Goal: Task Accomplishment & Management: Manage account settings

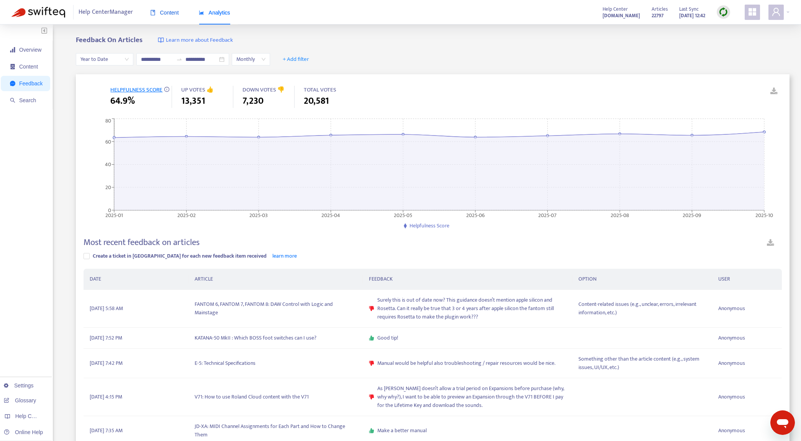
click at [177, 16] on div "Content" at bounding box center [164, 12] width 29 height 8
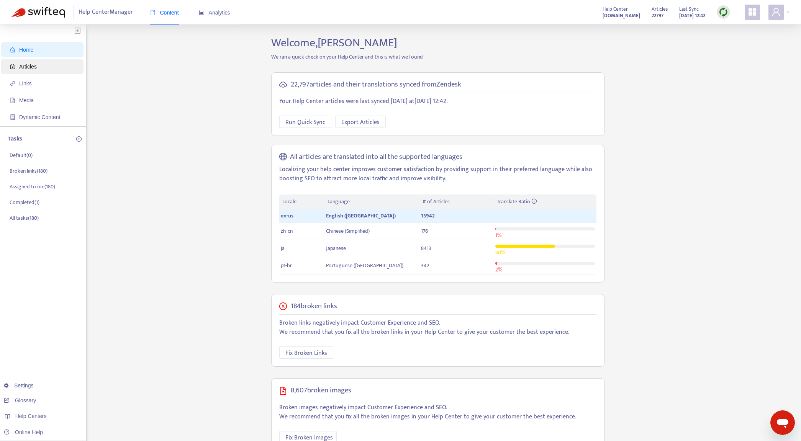
click at [33, 72] on span "Articles" at bounding box center [43, 66] width 67 height 15
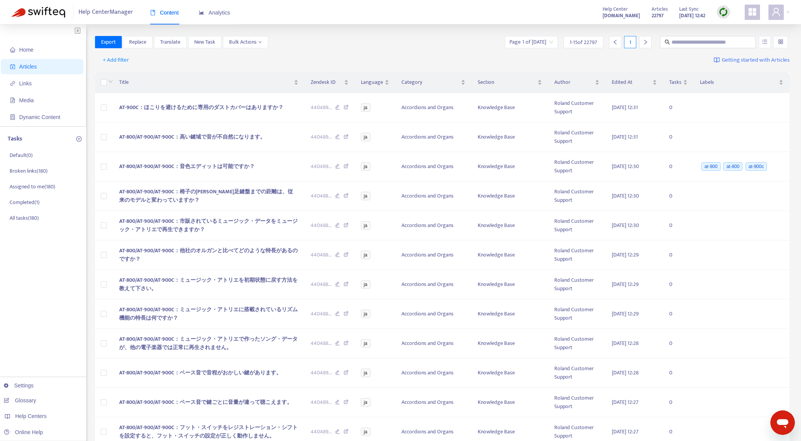
click at [720, 13] on img at bounding box center [723, 12] width 10 height 10
click at [731, 28] on link "Quick Sync" at bounding box center [739, 27] width 33 height 9
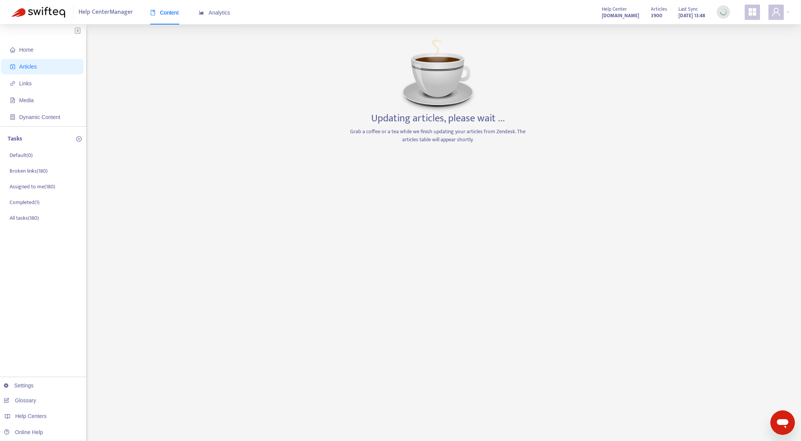
click at [373, 13] on div "Help Center Manager Content Analytics Help Center [DOMAIN_NAME] Articles 3900 L…" at bounding box center [400, 12] width 801 height 25
click at [221, 15] on span "Analytics" at bounding box center [214, 13] width 31 height 6
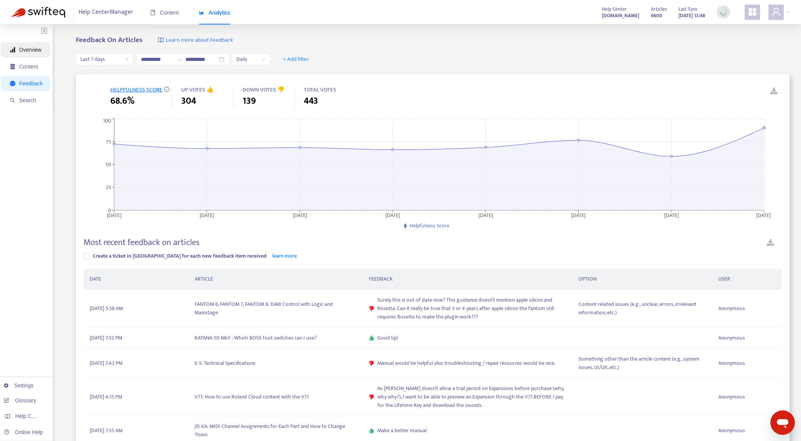
click at [28, 52] on span "Overview" at bounding box center [30, 50] width 22 height 6
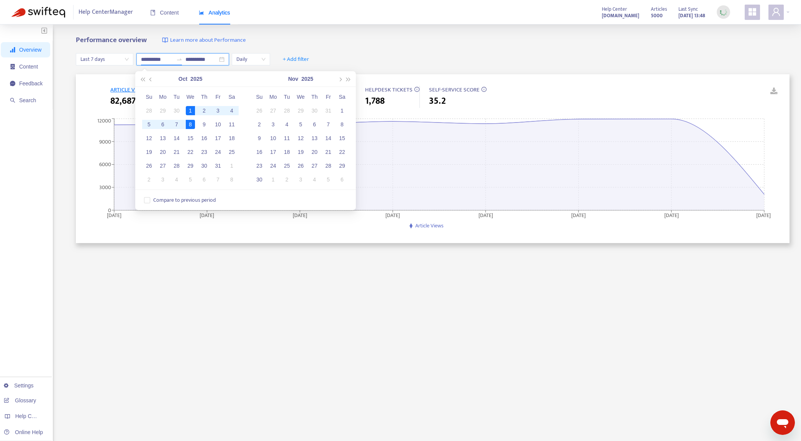
click at [146, 60] on input "**********" at bounding box center [157, 59] width 32 height 8
type input "**********"
drag, startPoint x: 175, startPoint y: 112, endPoint x: 246, endPoint y: 101, distance: 71.7
click at [175, 112] on div "30" at bounding box center [176, 110] width 9 height 9
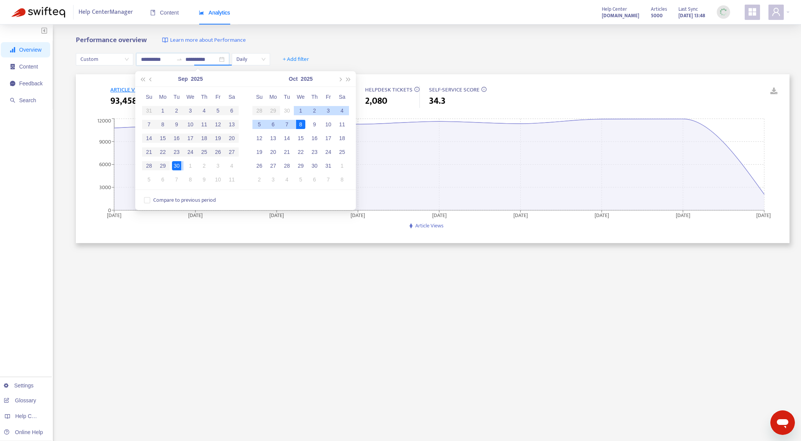
click at [287, 47] on div "**********" at bounding box center [432, 59] width 713 height 29
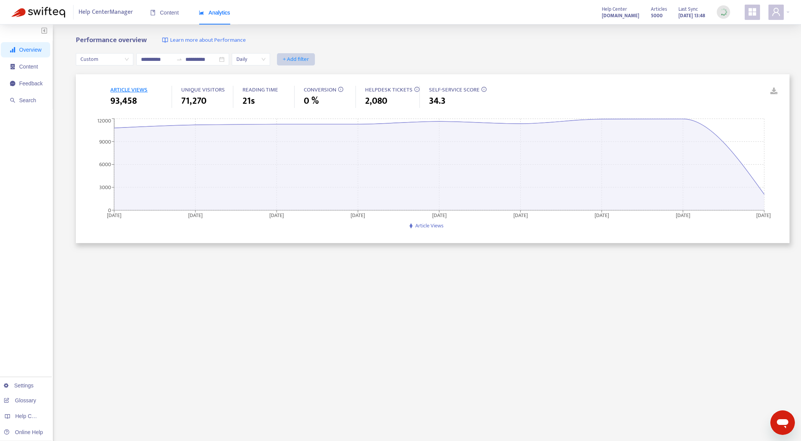
click at [309, 58] on span "+ Add filter" at bounding box center [296, 59] width 26 height 9
click at [312, 197] on span "Label" at bounding box center [316, 197] width 34 height 8
click at [313, 62] on div at bounding box center [300, 59] width 46 height 9
type input "*******"
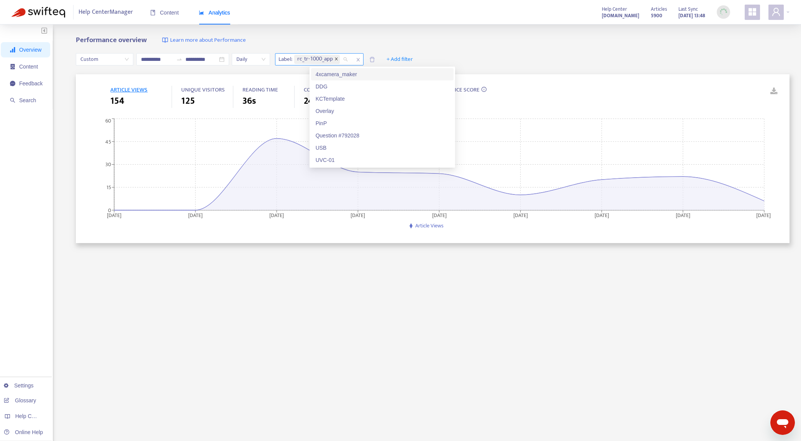
click at [338, 61] on span "close" at bounding box center [336, 59] width 4 height 5
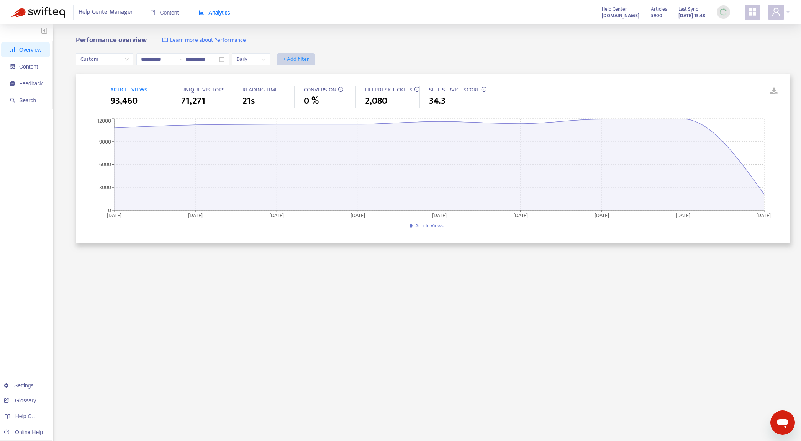
click at [309, 58] on span "+ Add filter" at bounding box center [296, 59] width 26 height 9
click at [304, 200] on span "Label" at bounding box center [316, 197] width 34 height 8
click at [320, 63] on div at bounding box center [300, 59] width 46 height 9
type input "*******"
click at [320, 87] on div "tr-1000" at bounding box center [364, 86] width 133 height 8
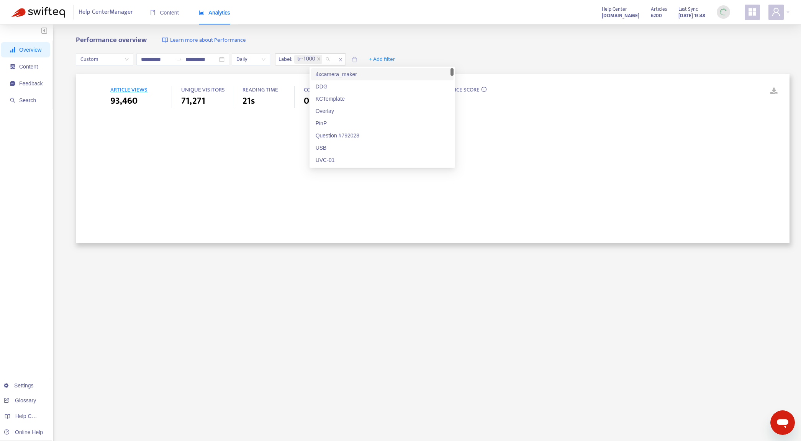
click at [440, 42] on div "Performance overview Learn more about Performance" at bounding box center [432, 40] width 713 height 9
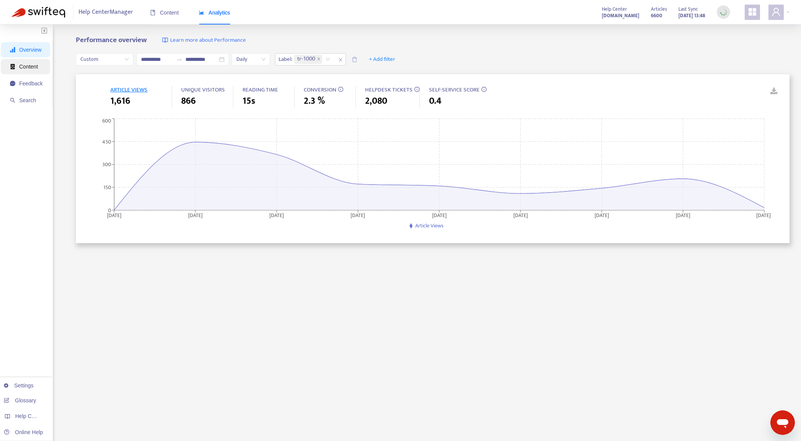
click at [14, 68] on icon "container" at bounding box center [13, 66] width 4 height 5
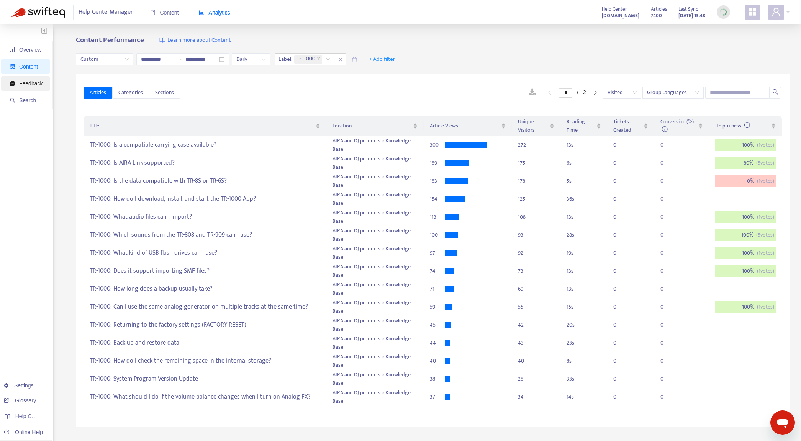
click at [36, 87] on span "Feedback" at bounding box center [26, 83] width 33 height 15
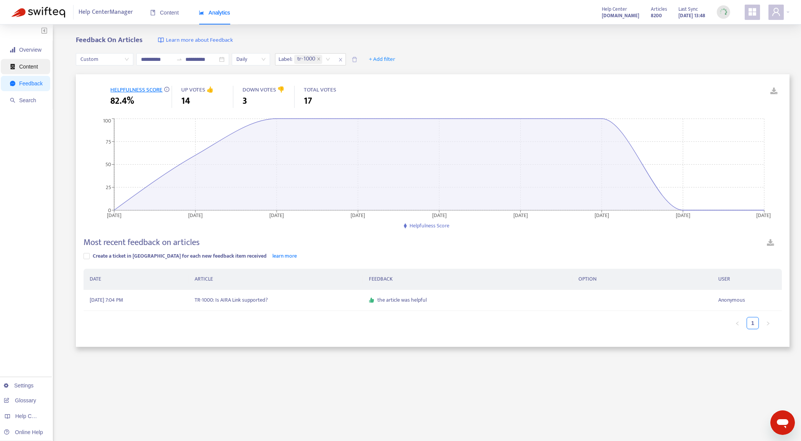
click at [27, 64] on span "Content" at bounding box center [28, 67] width 19 height 6
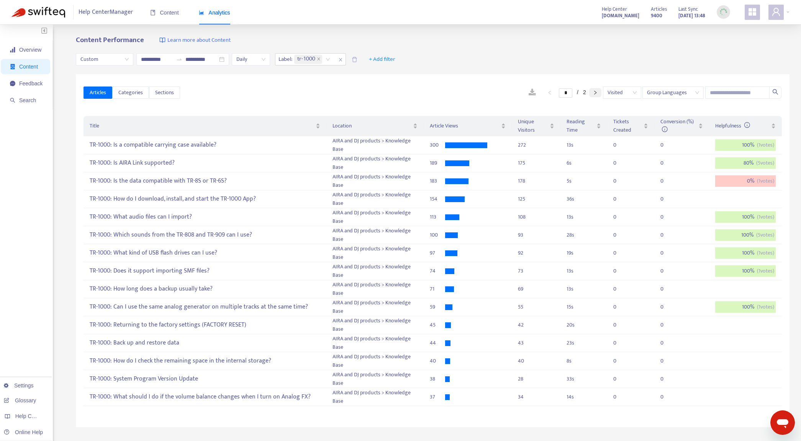
click at [599, 96] on button "button" at bounding box center [595, 92] width 12 height 9
type input "*"
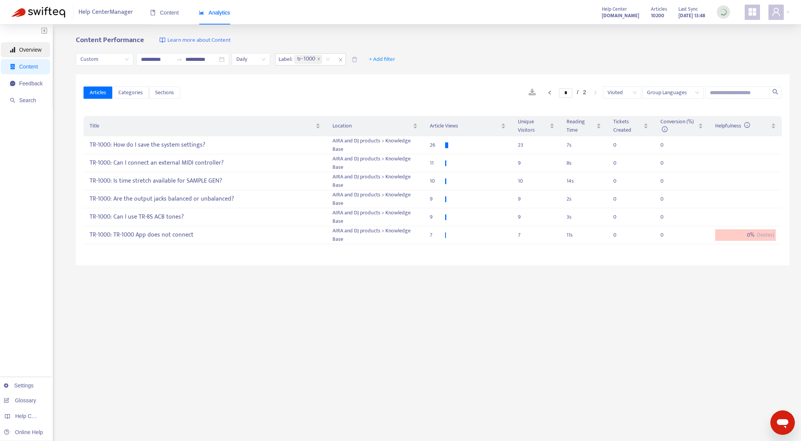
click at [30, 48] on span "Overview" at bounding box center [30, 50] width 22 height 6
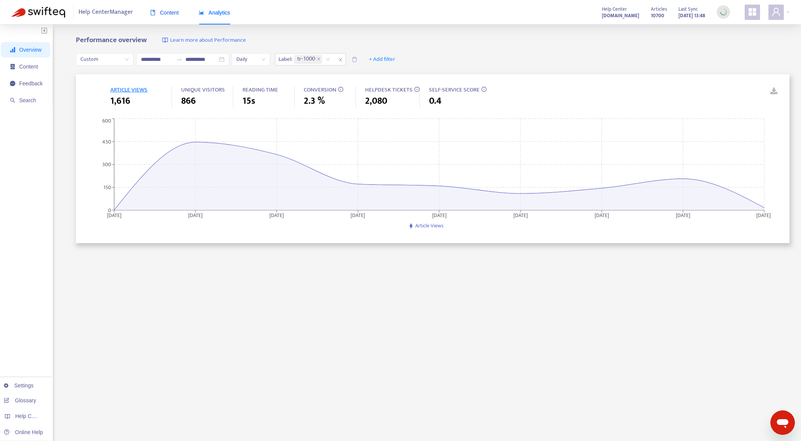
click at [167, 13] on span "Content" at bounding box center [164, 13] width 29 height 6
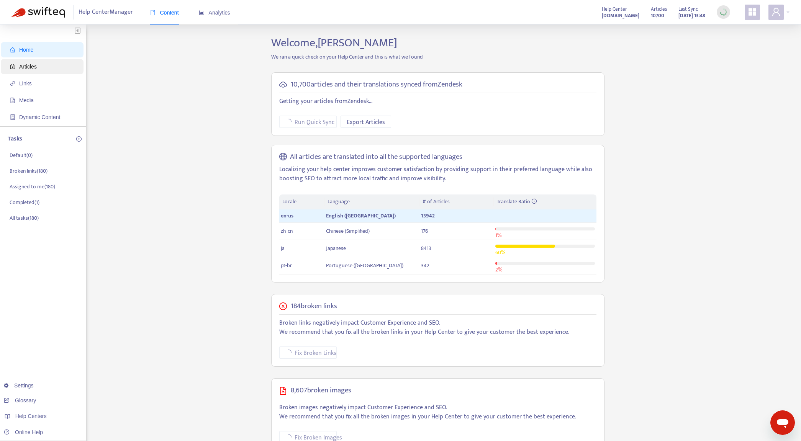
click at [43, 68] on span "Articles" at bounding box center [43, 66] width 67 height 15
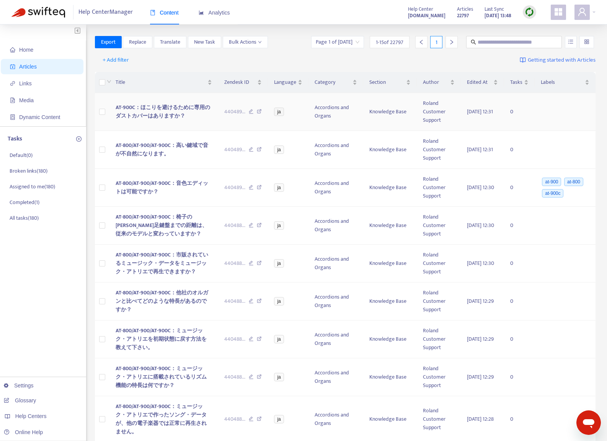
click at [249, 111] on icon at bounding box center [251, 112] width 5 height 7
click at [208, 125] on td "AT-900C：ほこりを避けるために専用のダストカバーはありますか？" at bounding box center [164, 112] width 109 height 38
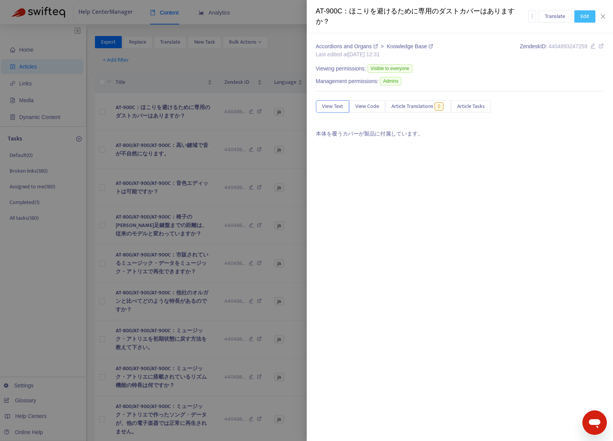
click at [580, 19] on span "Edit" at bounding box center [584, 16] width 9 height 8
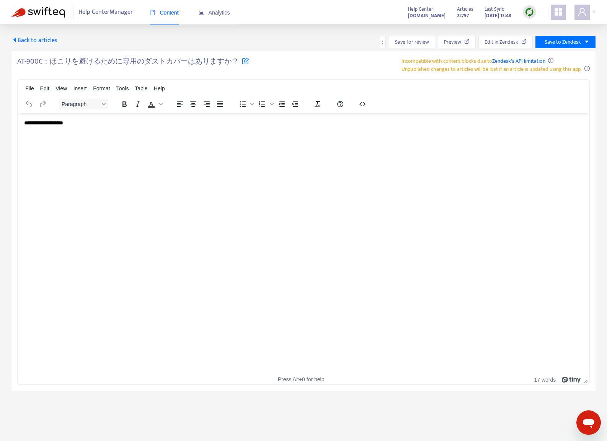
click at [243, 59] on icon at bounding box center [245, 60] width 7 height 7
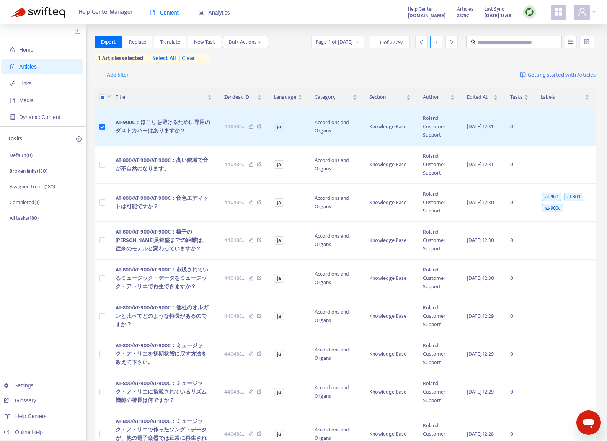
click at [249, 46] on span "Bulk Actions" at bounding box center [245, 42] width 33 height 8
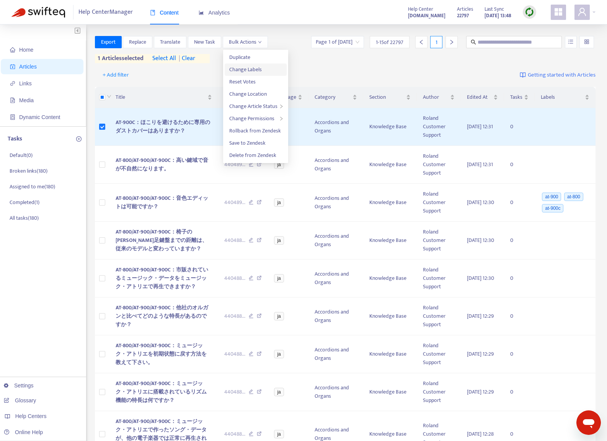
click at [250, 70] on span "Change Labels" at bounding box center [245, 69] width 33 height 9
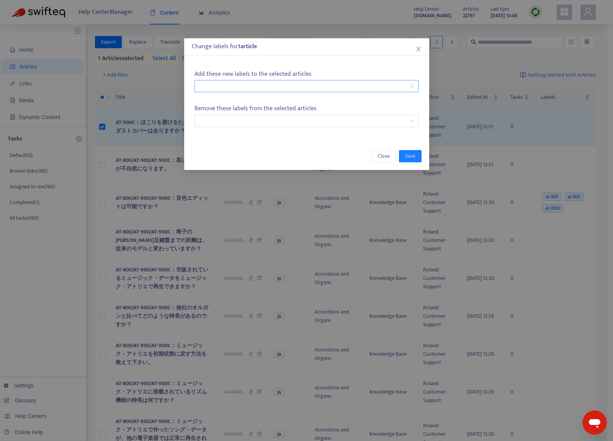
click at [381, 88] on div at bounding box center [302, 86] width 213 height 9
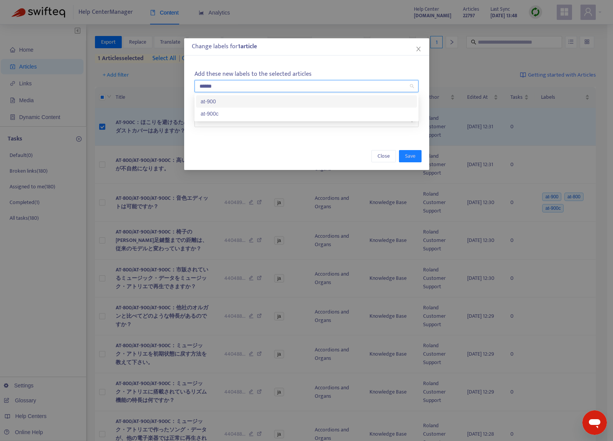
type input "*******"
click at [360, 100] on div "at-900c" at bounding box center [307, 101] width 212 height 8
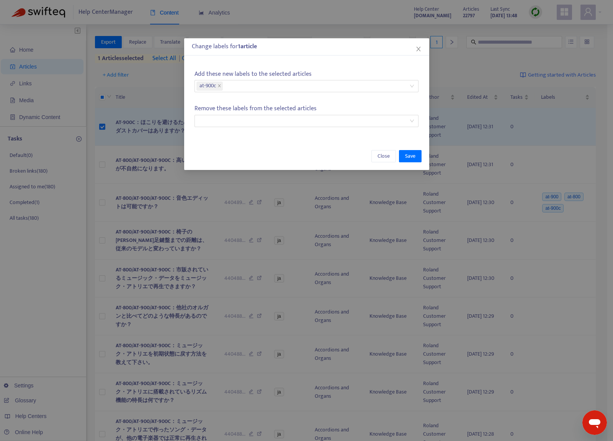
click at [356, 74] on p "Add these new labels to the selected articles" at bounding box center [307, 74] width 224 height 10
click at [409, 158] on span "Save" at bounding box center [410, 156] width 10 height 8
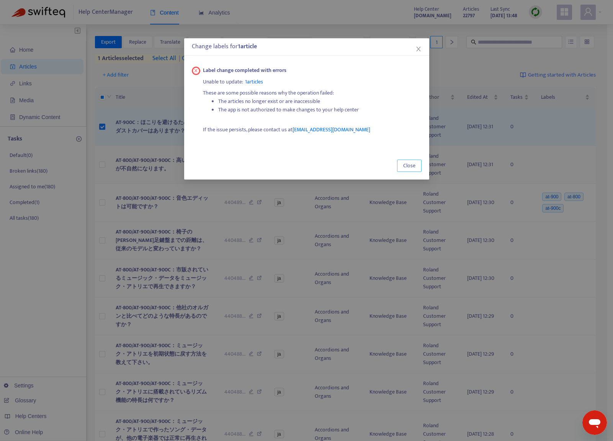
click at [405, 163] on span "Close" at bounding box center [409, 166] width 12 height 8
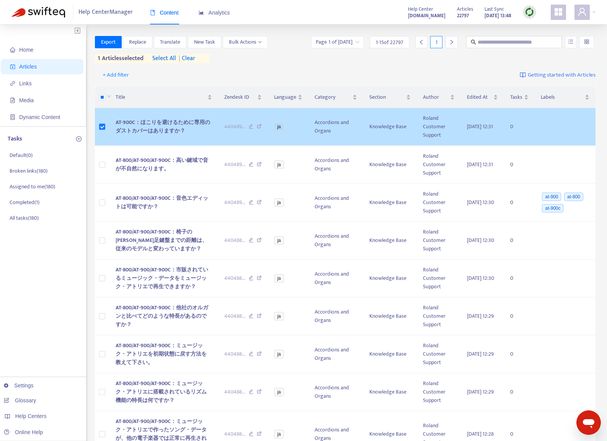
click at [242, 128] on div "440489 ..." at bounding box center [243, 127] width 38 height 8
click at [250, 124] on div "440489 ..." at bounding box center [243, 127] width 38 height 8
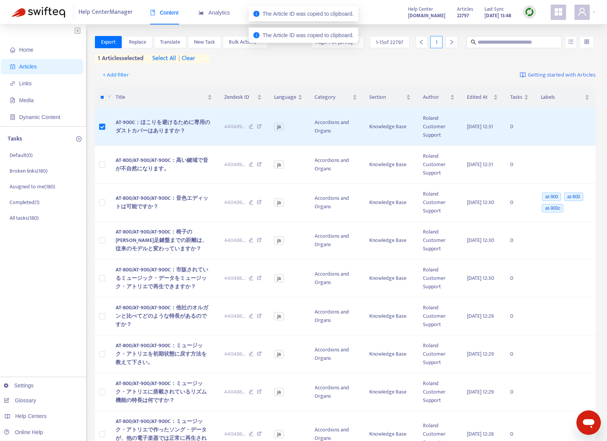
click at [332, 60] on div "Export Replace Translate New Task Bulk Actions Page 1 of [DATE] 1 - 15 of 22797…" at bounding box center [345, 49] width 501 height 27
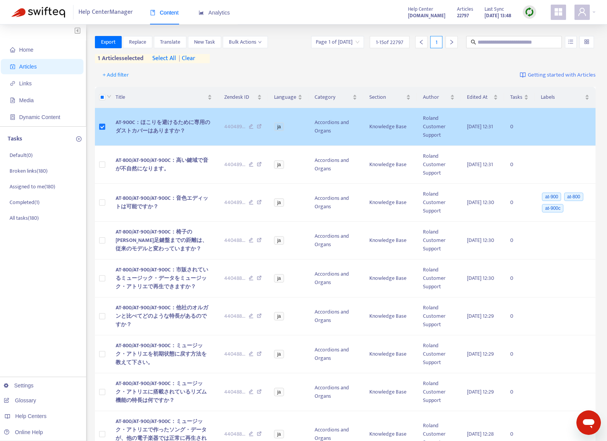
click at [257, 126] on icon at bounding box center [259, 127] width 5 height 7
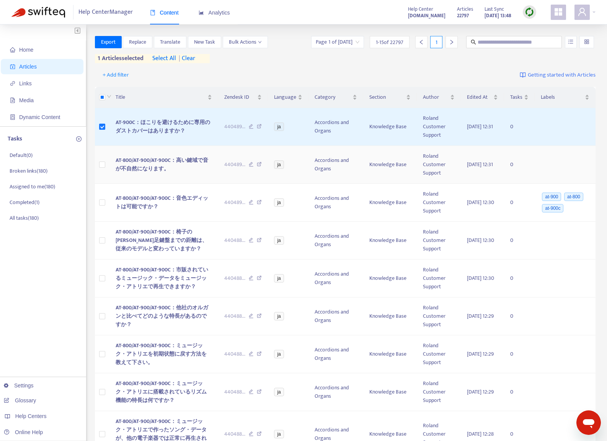
click at [257, 165] on icon at bounding box center [259, 165] width 5 height 7
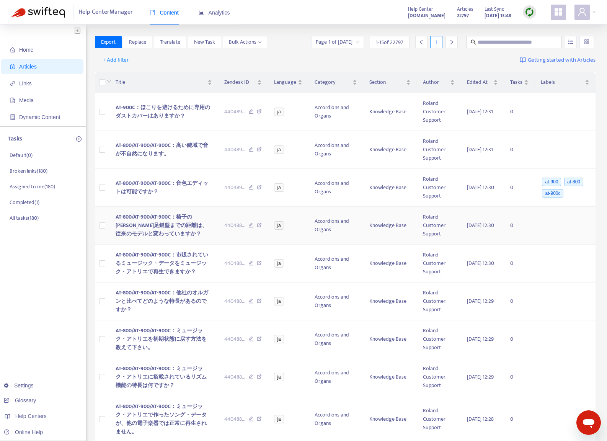
click at [257, 226] on icon at bounding box center [259, 226] width 5 height 7
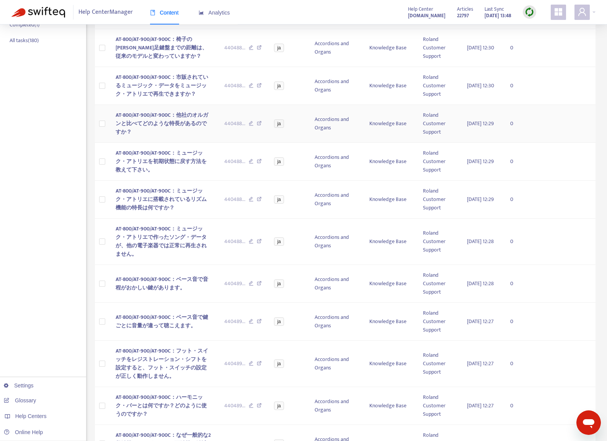
scroll to position [191, 0]
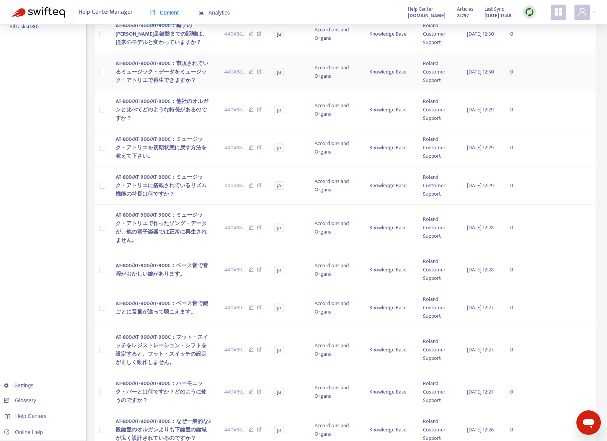
click at [249, 72] on icon at bounding box center [251, 72] width 5 height 7
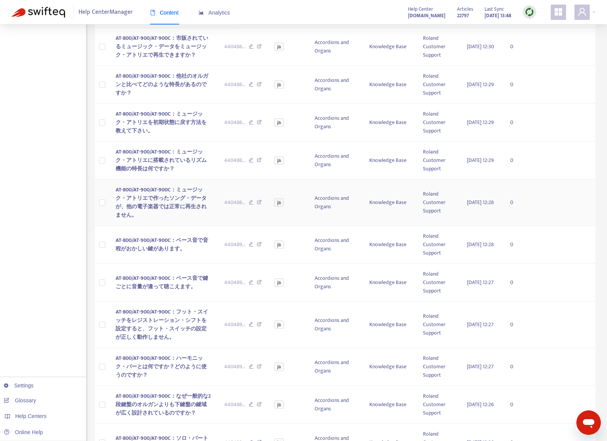
scroll to position [230, 0]
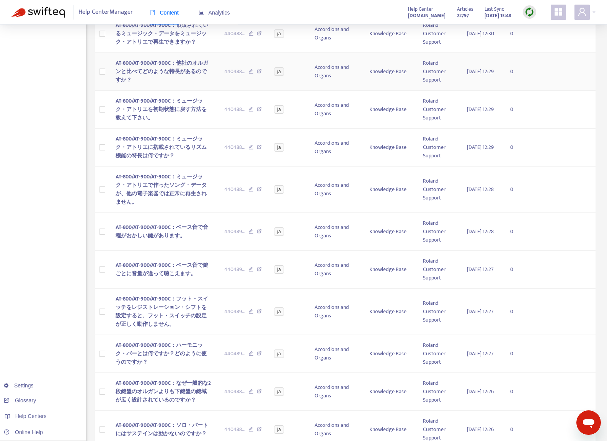
click at [249, 70] on icon at bounding box center [251, 72] width 5 height 7
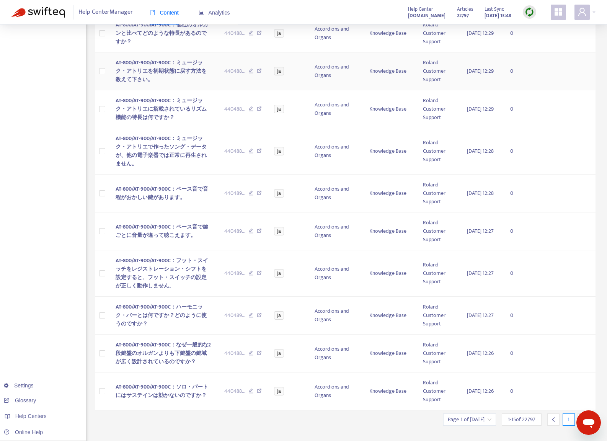
click at [249, 70] on icon at bounding box center [251, 72] width 5 height 7
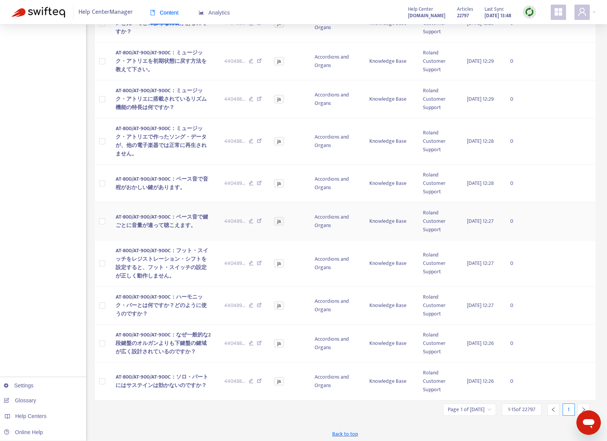
scroll to position [280, 0]
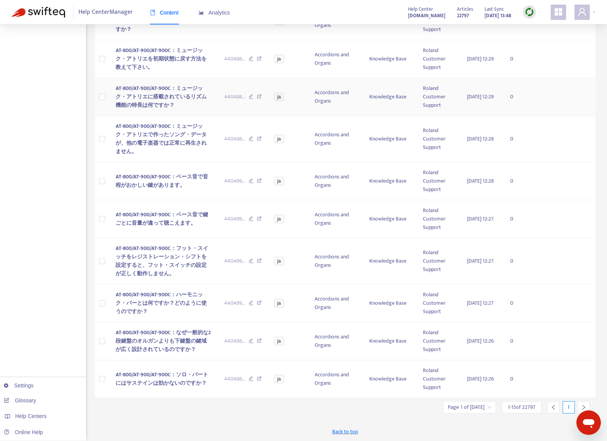
click at [249, 95] on icon at bounding box center [251, 97] width 5 height 7
click at [249, 139] on icon at bounding box center [251, 139] width 5 height 7
click at [249, 180] on icon at bounding box center [251, 181] width 5 height 7
click at [249, 217] on icon at bounding box center [251, 219] width 5 height 7
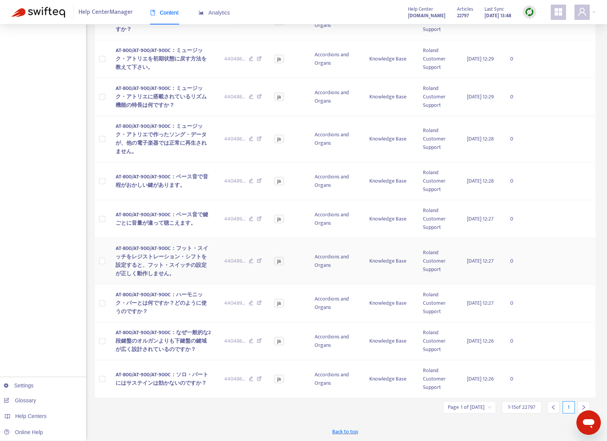
click at [249, 262] on icon at bounding box center [251, 261] width 5 height 7
click at [249, 303] on icon at bounding box center [251, 304] width 5 height 7
click at [249, 342] on icon at bounding box center [251, 341] width 5 height 7
click at [249, 379] on icon at bounding box center [251, 379] width 5 height 7
click at [586, 405] on icon "right" at bounding box center [583, 407] width 5 height 5
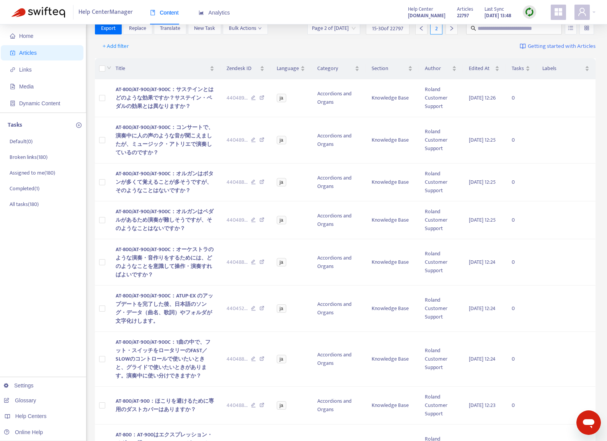
scroll to position [12, 0]
click at [251, 99] on icon at bounding box center [253, 100] width 5 height 7
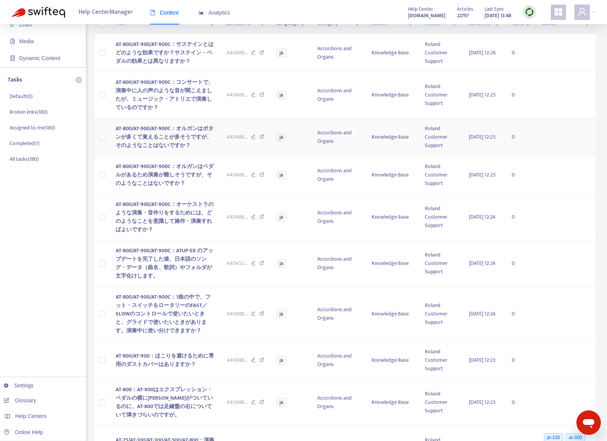
scroll to position [89, 0]
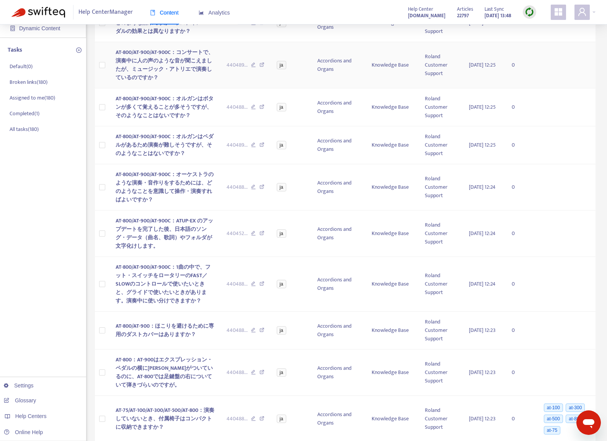
click at [251, 63] on icon at bounding box center [253, 65] width 5 height 7
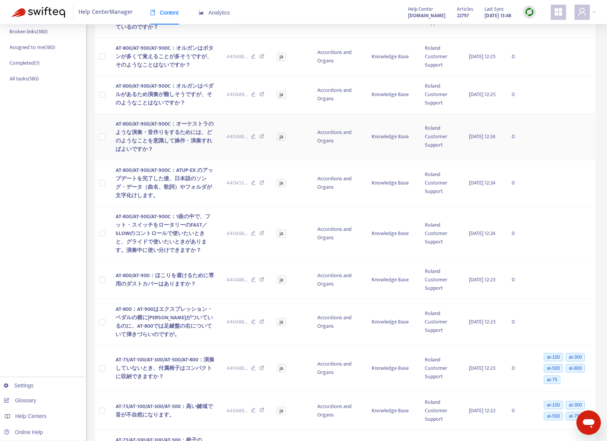
scroll to position [127, 0]
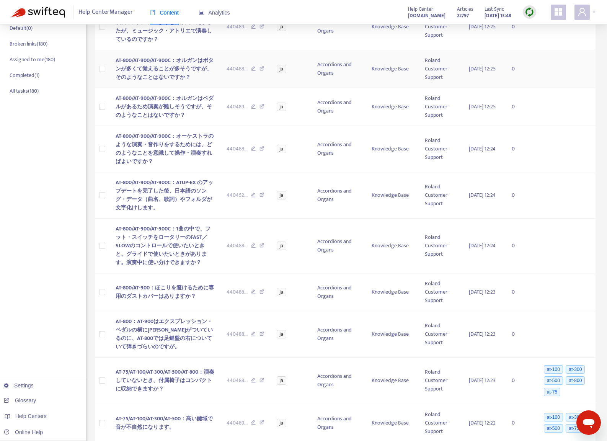
click at [251, 70] on icon at bounding box center [253, 69] width 5 height 7
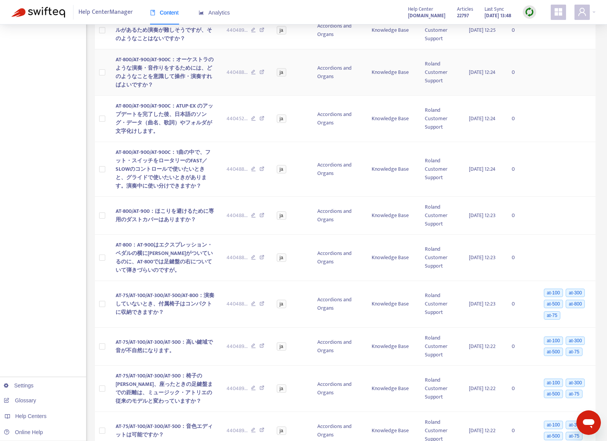
scroll to position [165, 0]
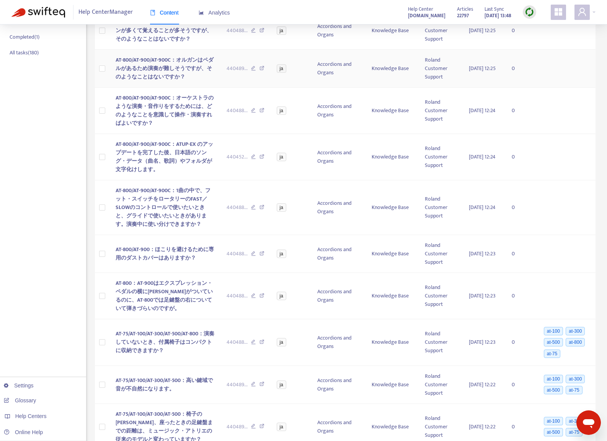
click at [243, 67] on div "440489 ..." at bounding box center [246, 68] width 38 height 8
click at [251, 66] on icon at bounding box center [253, 69] width 5 height 7
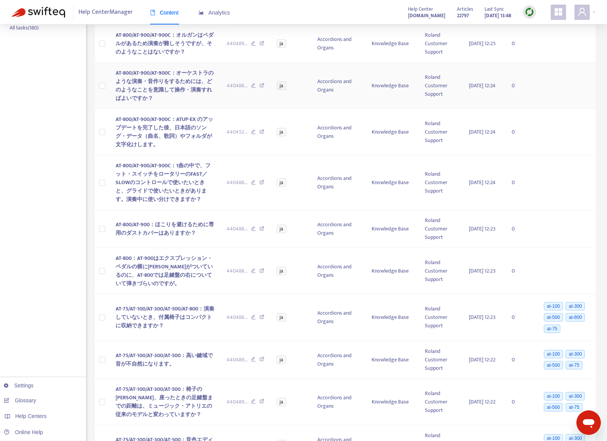
scroll to position [204, 0]
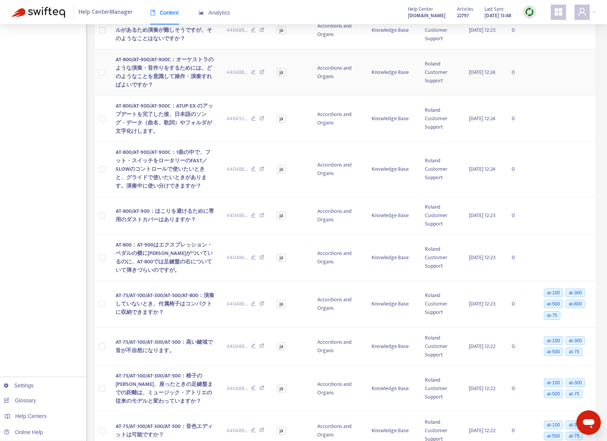
click at [251, 70] on icon at bounding box center [253, 73] width 5 height 7
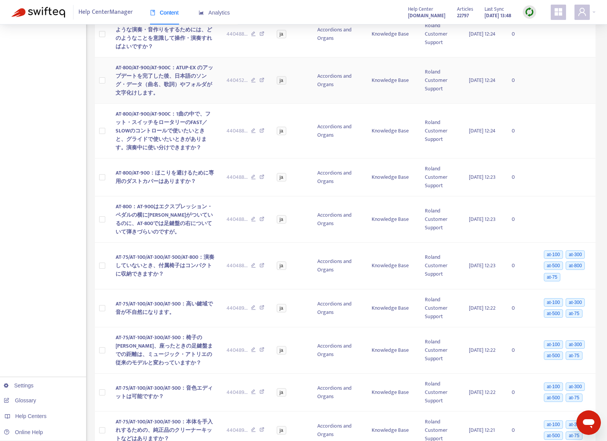
click at [251, 81] on icon at bounding box center [253, 81] width 5 height 7
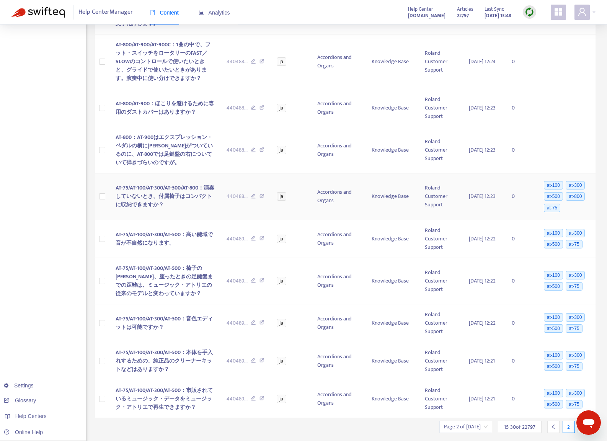
scroll to position [319, 0]
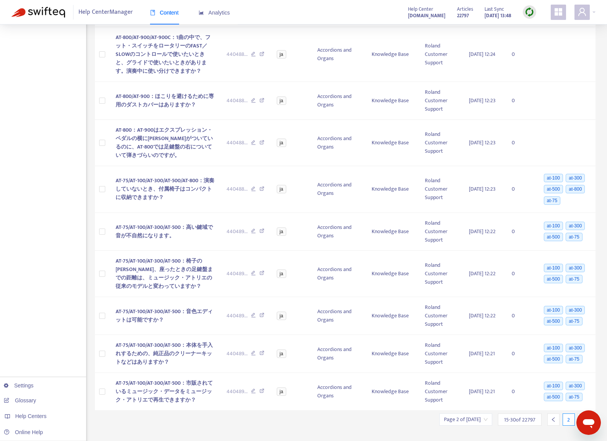
drag, startPoint x: 63, startPoint y: 150, endPoint x: 100, endPoint y: 159, distance: 38.5
click at [63, 150] on div "Home Articles Links Media Dynamic Content Tasks Default ( 0 ) Broken links ( 18…" at bounding box center [43, 80] width 86 height 748
click at [251, 147] on icon at bounding box center [253, 143] width 5 height 7
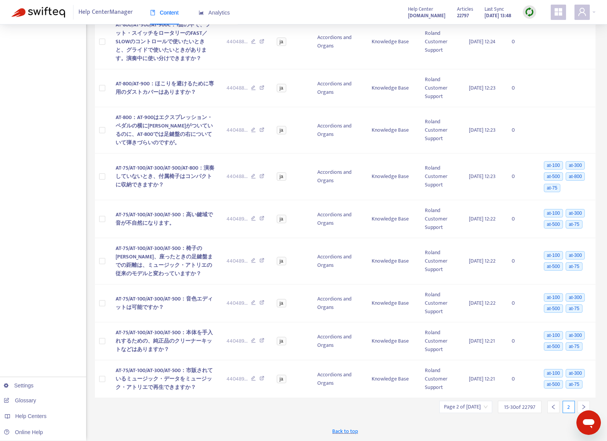
click at [530, 14] on img at bounding box center [530, 12] width 10 height 10
click at [537, 40] on link "Quick Sync" at bounding box center [545, 44] width 33 height 9
click at [48, 241] on div "Home Articles Links Media Dynamic Content Tasks Default ( 0 ) Broken links ( 18…" at bounding box center [43, 67] width 86 height 748
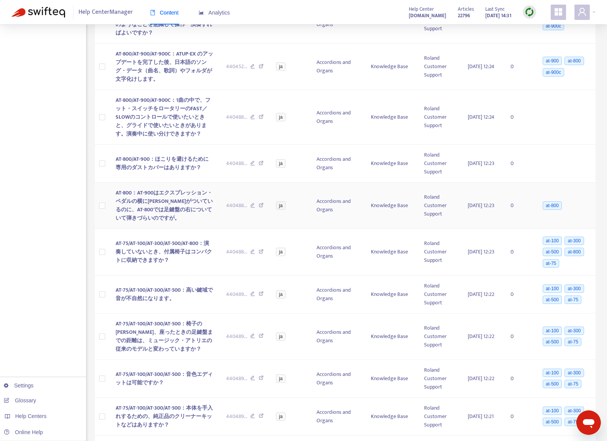
scroll to position [233, 0]
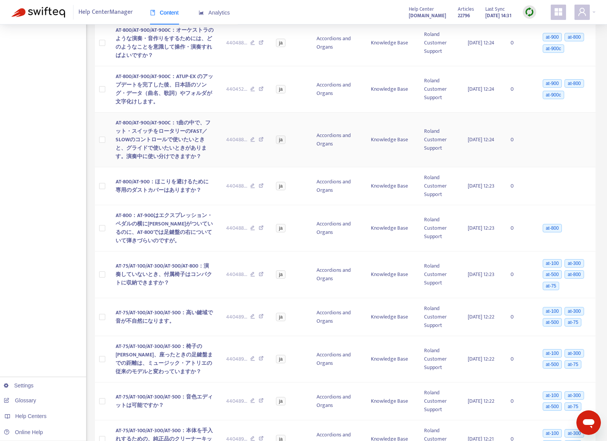
click at [250, 144] on icon at bounding box center [252, 140] width 5 height 7
click at [250, 190] on icon at bounding box center [252, 186] width 5 height 7
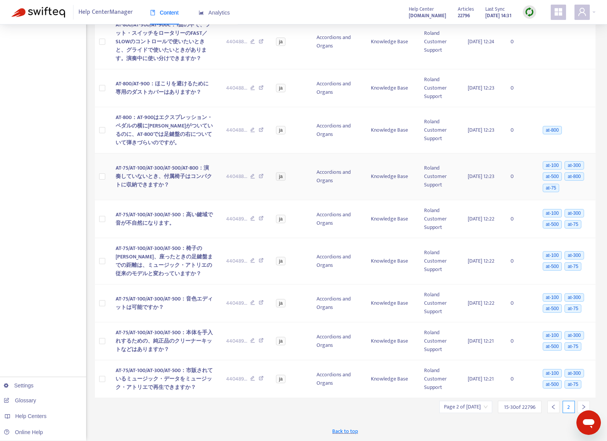
scroll to position [348, 0]
click at [585, 405] on icon "right" at bounding box center [583, 406] width 5 height 5
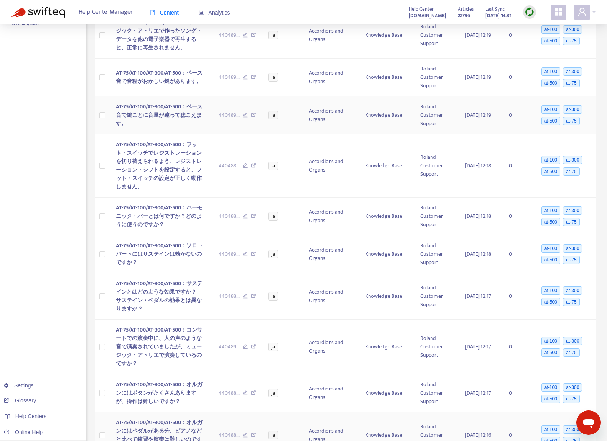
scroll to position [348, 0]
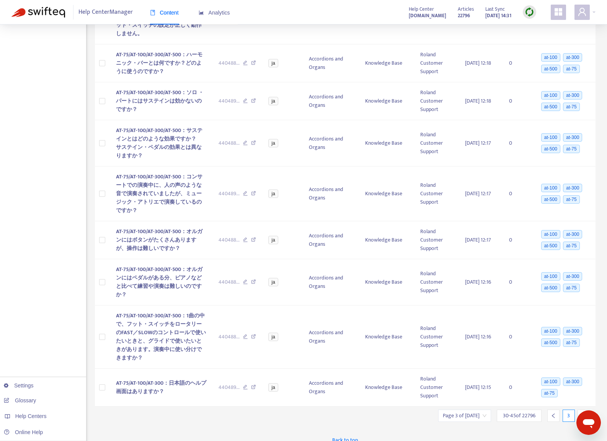
click at [584, 413] on icon "right" at bounding box center [583, 415] width 5 height 5
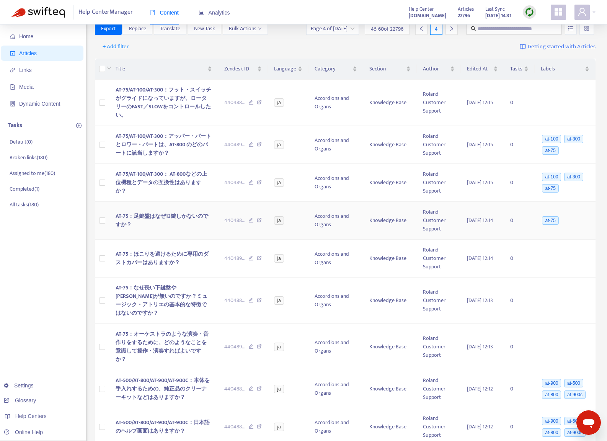
scroll to position [0, 0]
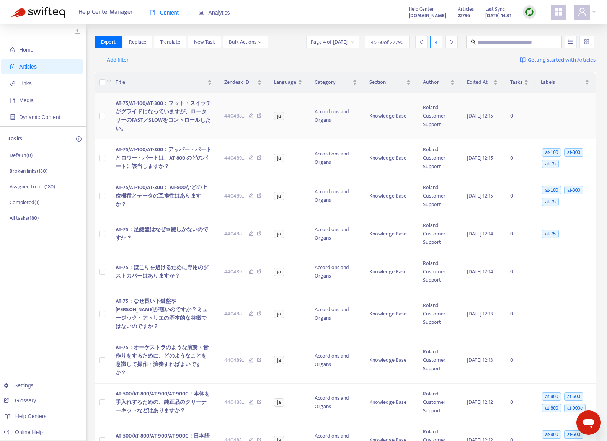
click at [249, 116] on icon at bounding box center [251, 116] width 5 height 7
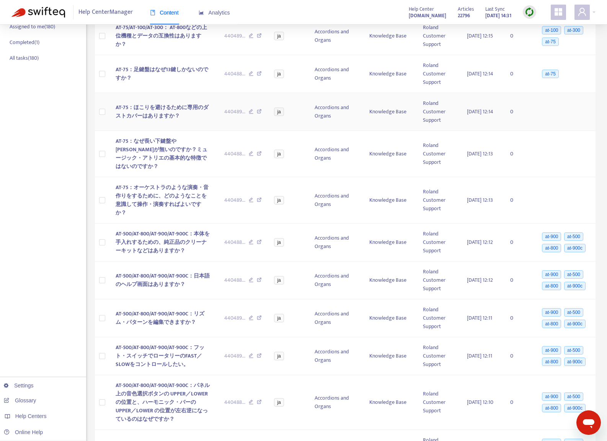
scroll to position [191, 0]
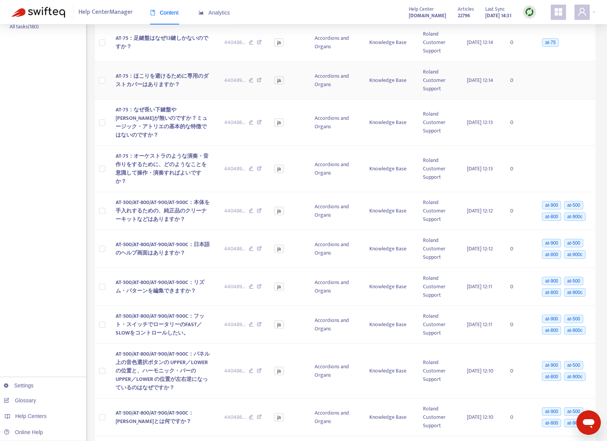
click at [249, 79] on icon at bounding box center [251, 81] width 5 height 7
click at [249, 80] on icon at bounding box center [251, 81] width 5 height 7
click at [249, 43] on icon at bounding box center [251, 43] width 5 height 7
click at [249, 121] on icon at bounding box center [251, 123] width 5 height 7
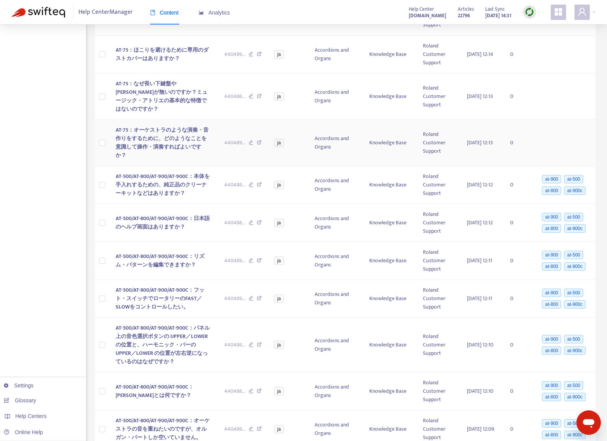
scroll to position [230, 0]
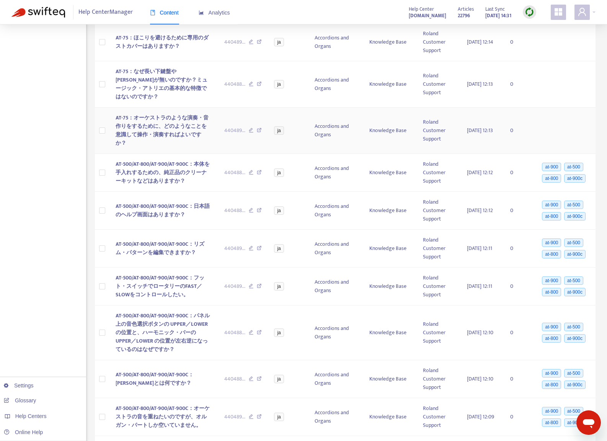
click at [249, 129] on icon at bounding box center [251, 131] width 5 height 7
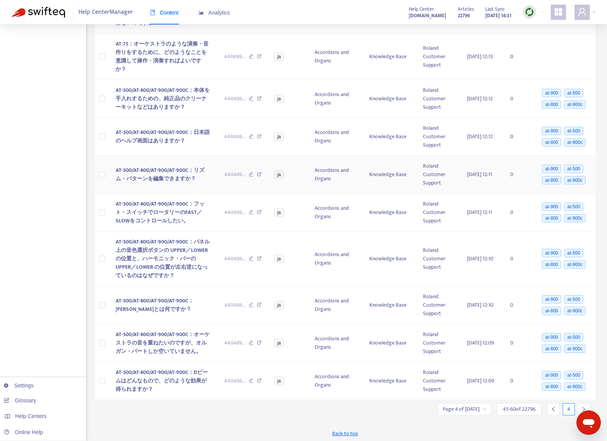
scroll to position [306, 0]
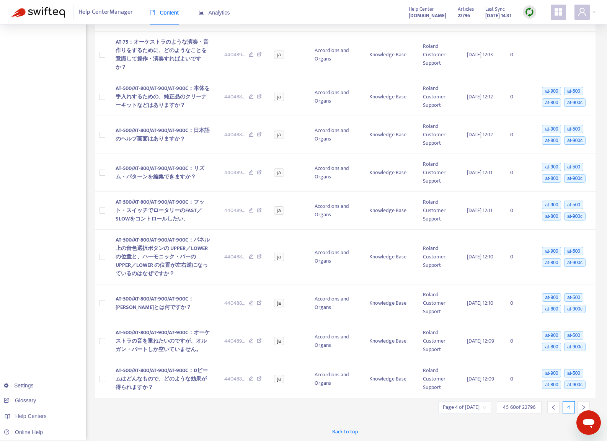
click at [580, 405] on div at bounding box center [584, 407] width 12 height 12
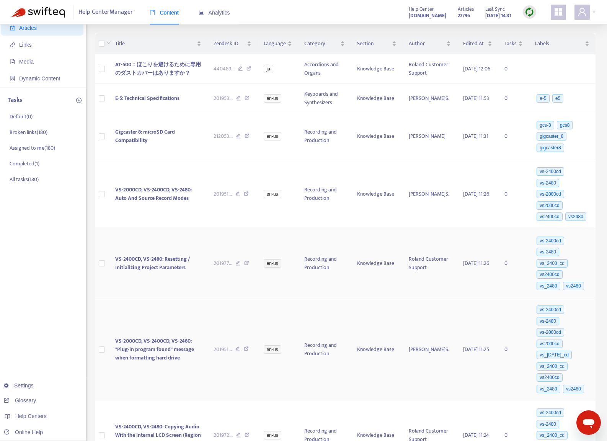
scroll to position [0, 0]
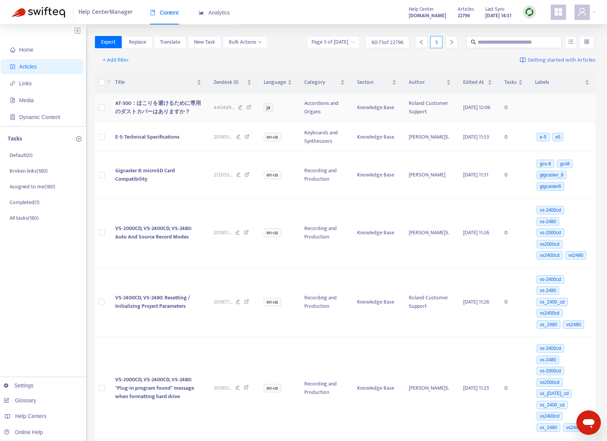
click at [243, 112] on icon at bounding box center [240, 108] width 5 height 7
click at [201, 85] on div "Title" at bounding box center [158, 82] width 86 height 8
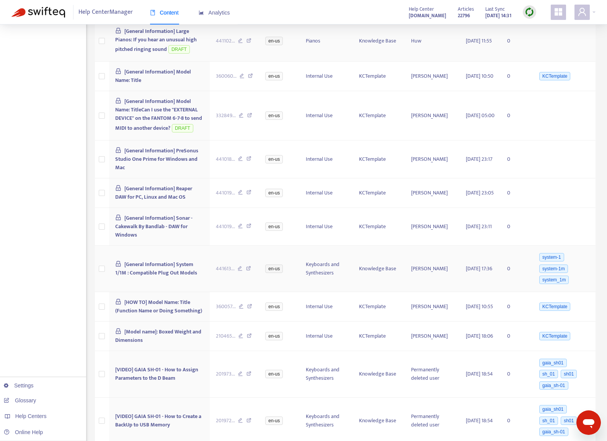
scroll to position [253, 0]
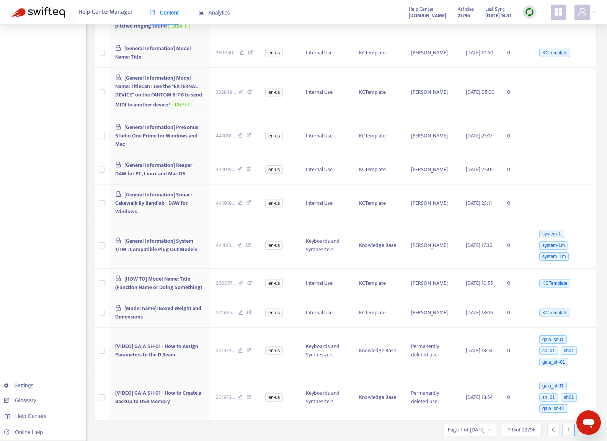
click at [582, 427] on icon "right" at bounding box center [583, 429] width 5 height 5
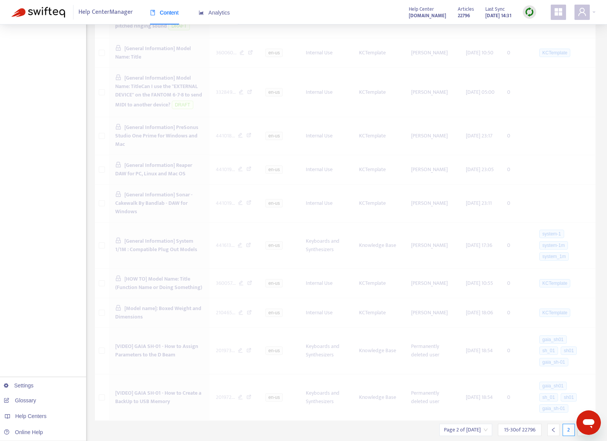
scroll to position [223, 0]
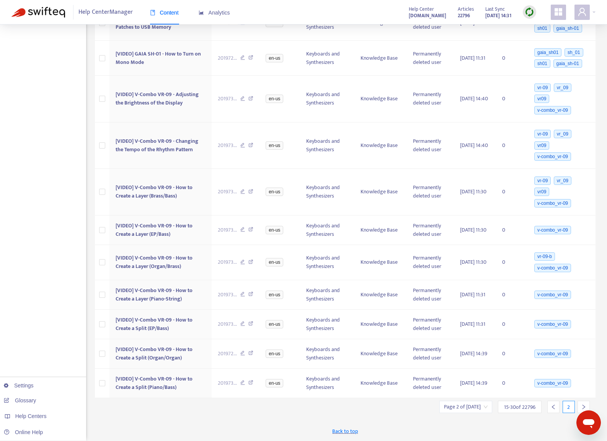
click at [583, 406] on icon "right" at bounding box center [583, 406] width 5 height 5
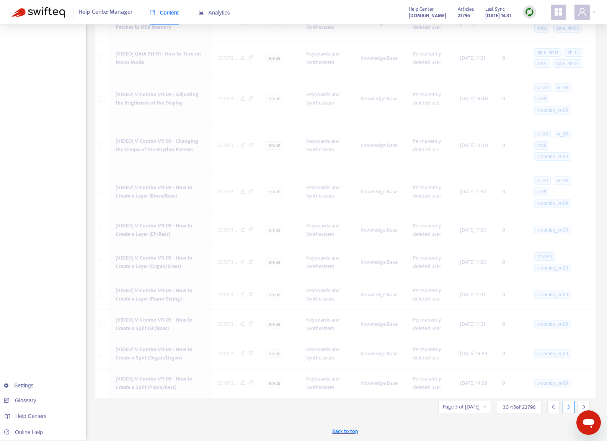
scroll to position [146, 0]
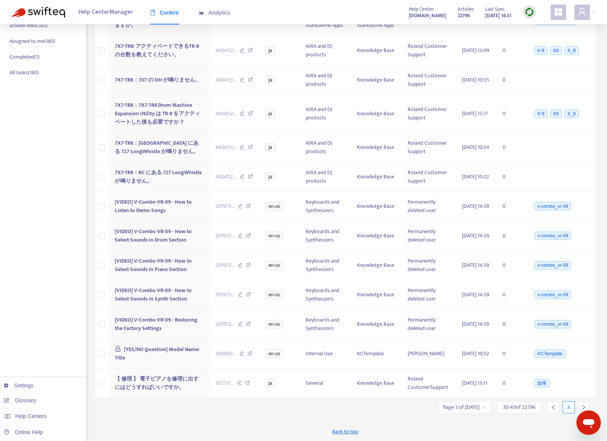
click at [579, 405] on div at bounding box center [584, 407] width 12 height 12
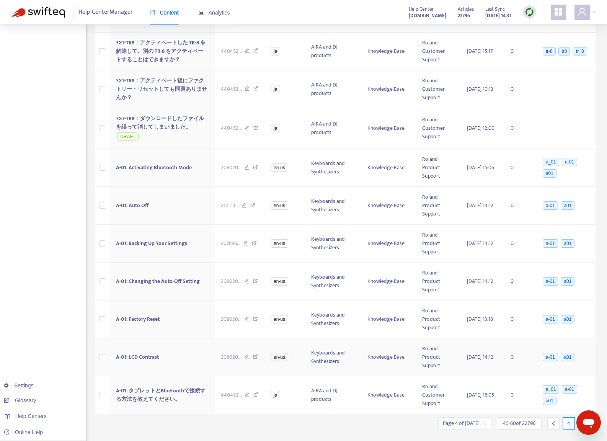
scroll to position [275, 0]
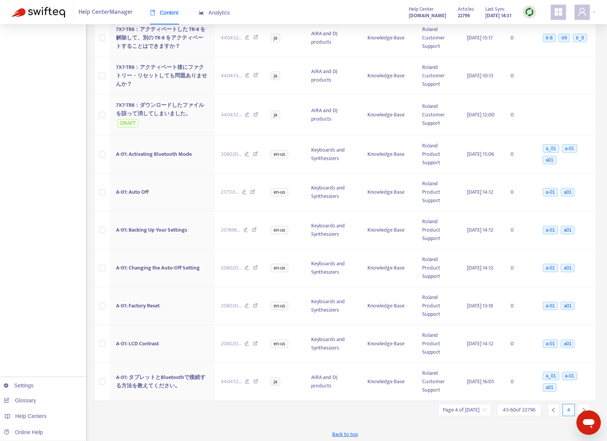
drag, startPoint x: 585, startPoint y: 402, endPoint x: 583, endPoint y: 394, distance: 8.7
click at [585, 404] on div at bounding box center [584, 410] width 12 height 12
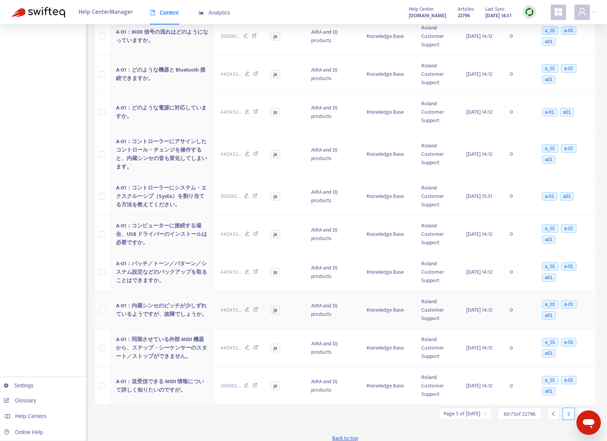
scroll to position [298, 0]
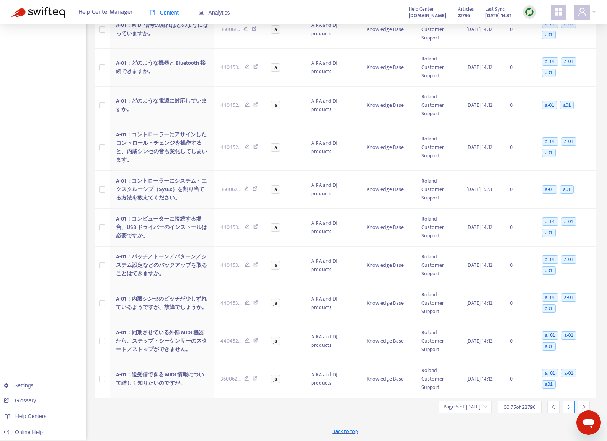
click at [584, 405] on icon "right" at bounding box center [583, 406] width 5 height 5
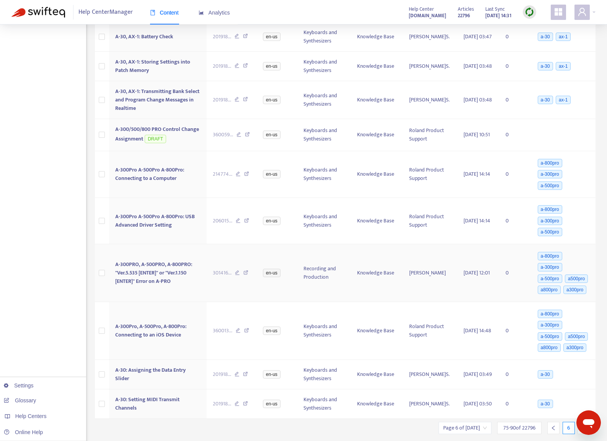
scroll to position [310, 0]
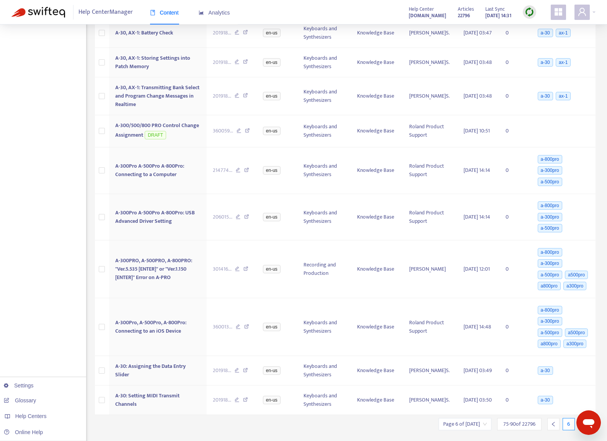
click at [583, 422] on icon "right" at bounding box center [583, 424] width 5 height 5
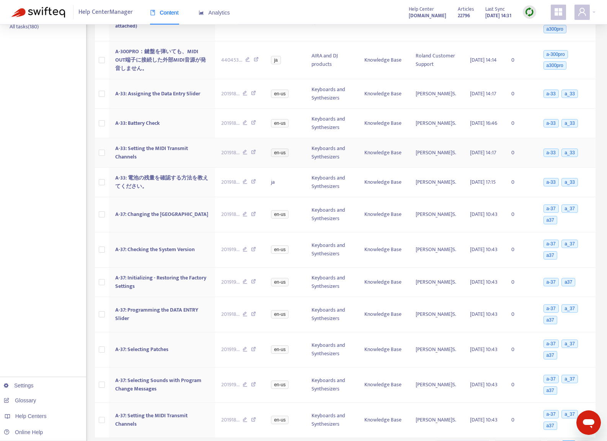
scroll to position [231, 0]
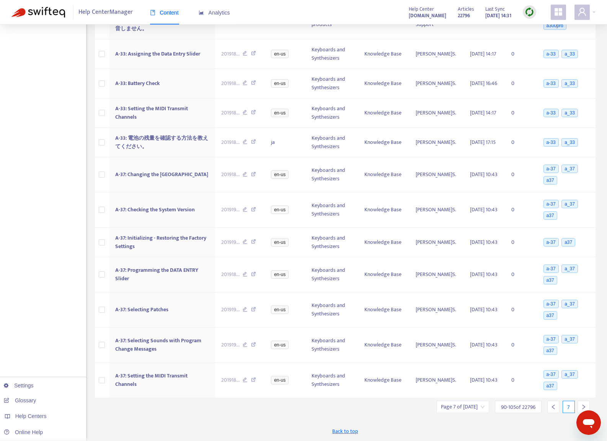
click at [587, 405] on div at bounding box center [584, 407] width 12 height 12
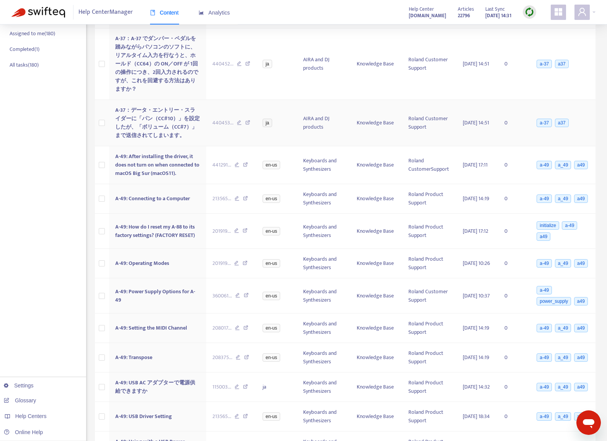
scroll to position [216, 0]
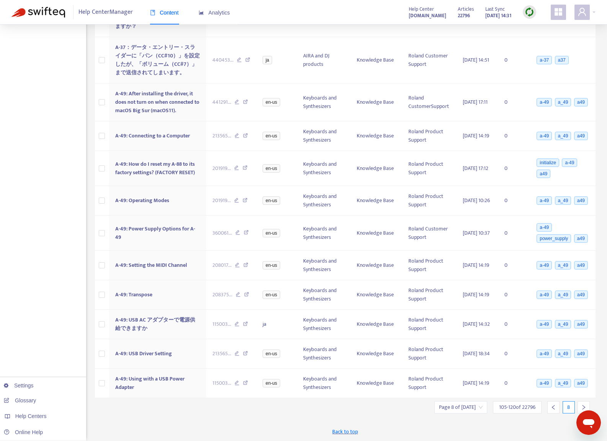
click at [583, 405] on icon "right" at bounding box center [584, 407] width 3 height 5
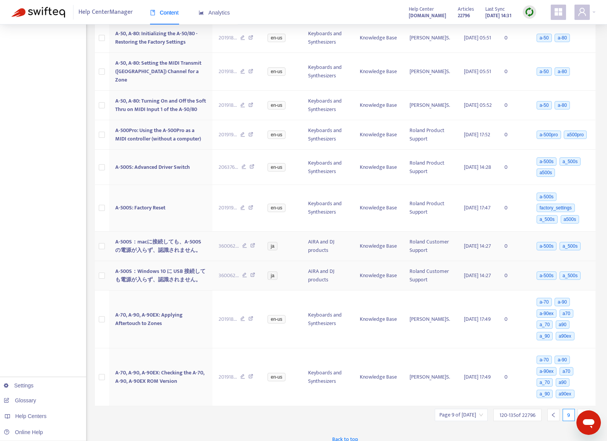
scroll to position [265, 0]
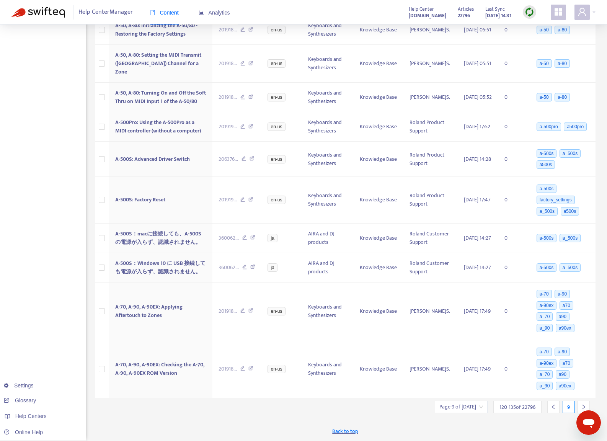
click at [583, 408] on icon "right" at bounding box center [583, 406] width 5 height 5
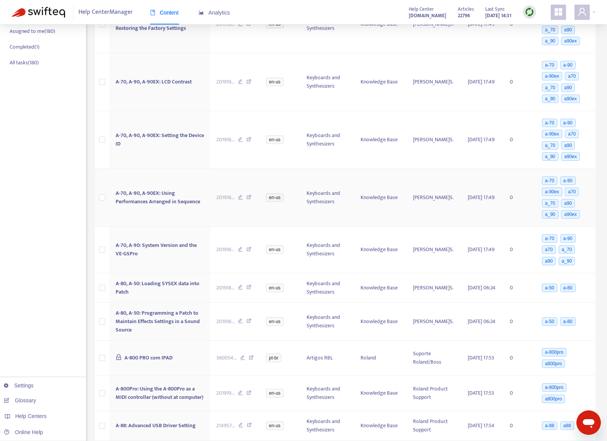
scroll to position [0, 0]
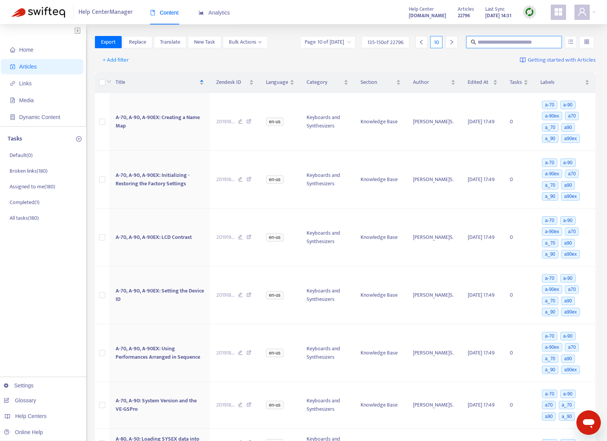
click at [502, 44] on input "text" at bounding box center [515, 42] width 74 height 8
click at [110, 60] on span "+ Add filter" at bounding box center [116, 60] width 26 height 9
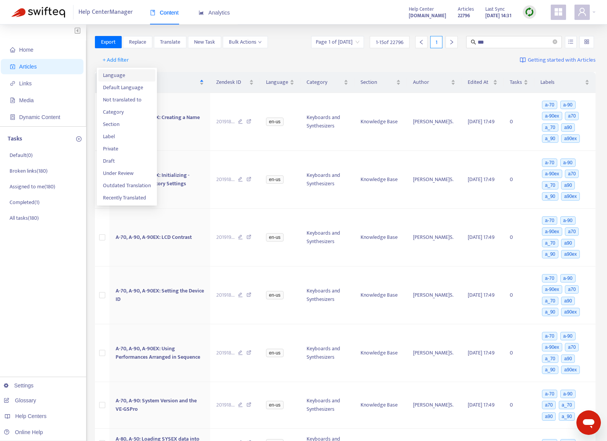
click at [128, 77] on span "Language" at bounding box center [127, 75] width 48 height 8
click at [110, 60] on div at bounding box center [120, 60] width 46 height 9
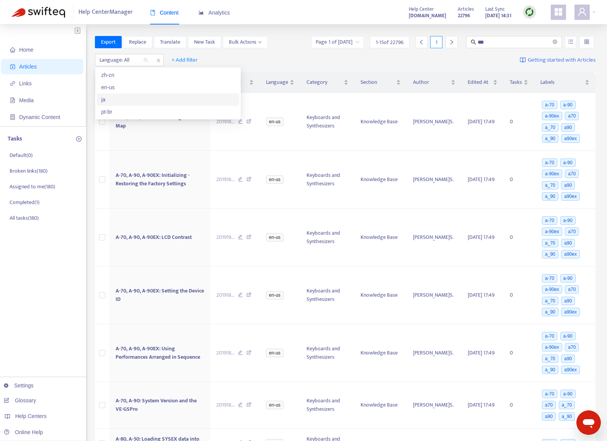
click at [114, 100] on div "ja" at bounding box center [167, 99] width 133 height 8
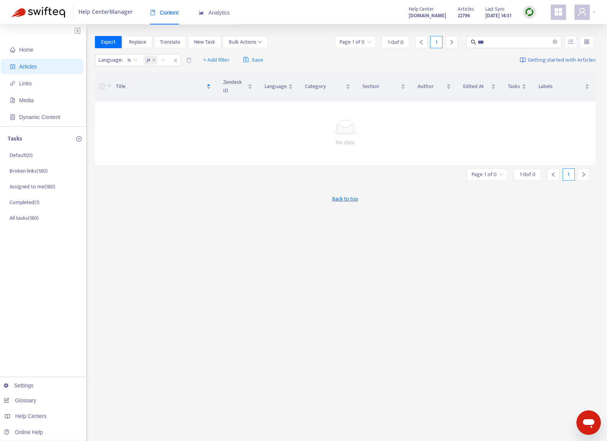
click at [292, 43] on div "Export Replace Translate New Task Bulk Actions Page 1 of 0 1 - 0 of 0 1 ***" at bounding box center [345, 42] width 501 height 12
click at [497, 44] on input "***" at bounding box center [515, 42] width 74 height 8
type input "*"
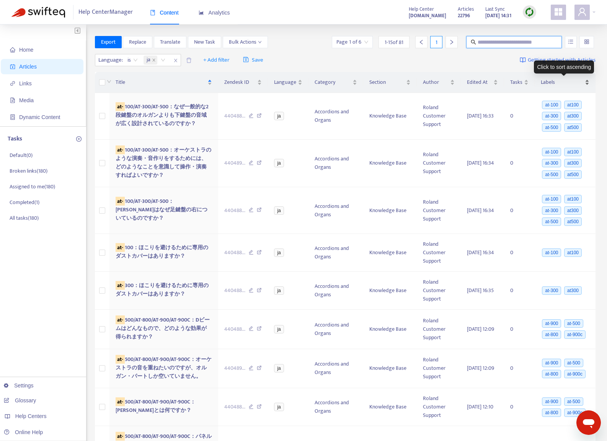
click at [541, 80] on span "Labels" at bounding box center [562, 82] width 43 height 8
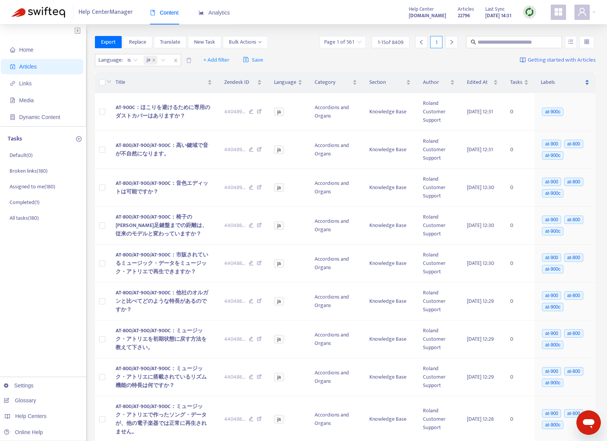
click at [541, 80] on span "Labels" at bounding box center [562, 82] width 43 height 8
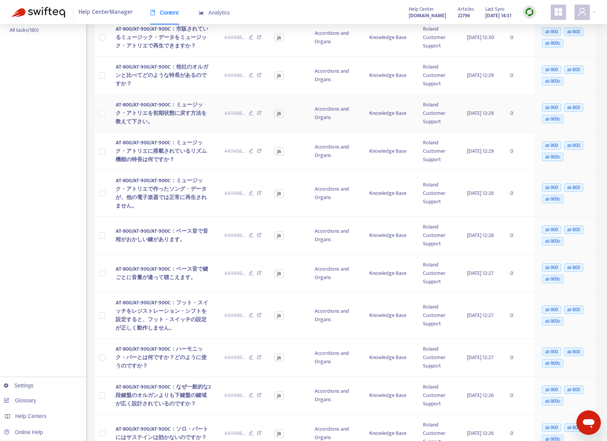
scroll to position [191, 0]
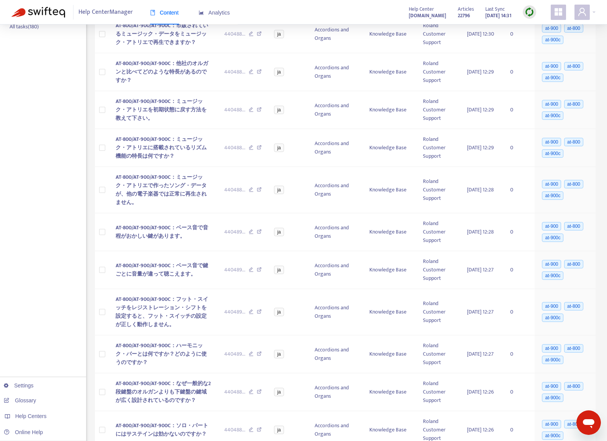
click at [527, 9] on img at bounding box center [530, 12] width 10 height 10
click at [545, 28] on link "Quick Sync" at bounding box center [545, 27] width 33 height 9
